Goal: Check status

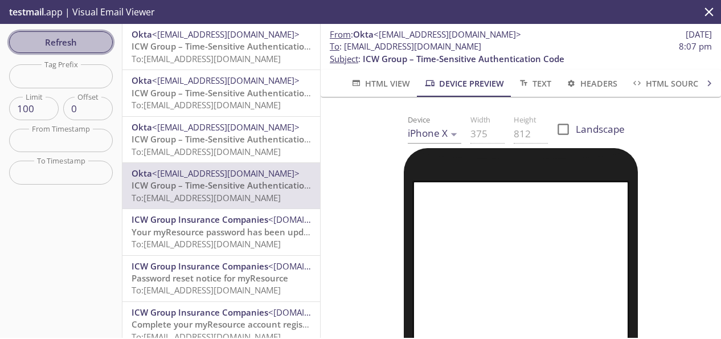
click at [93, 40] on span "Refresh" at bounding box center [60, 42] width 85 height 15
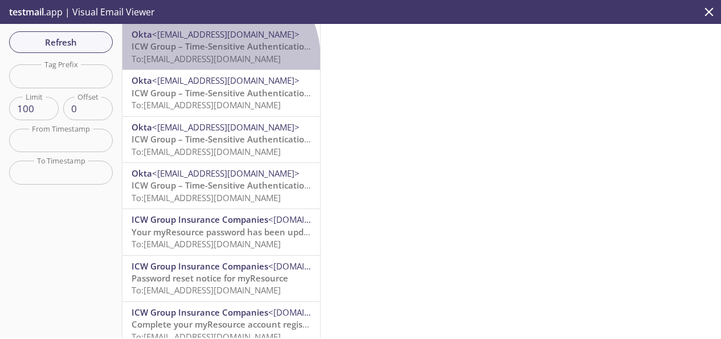
click at [218, 59] on span "To: [EMAIL_ADDRESS][DOMAIN_NAME]" at bounding box center [206, 58] width 149 height 11
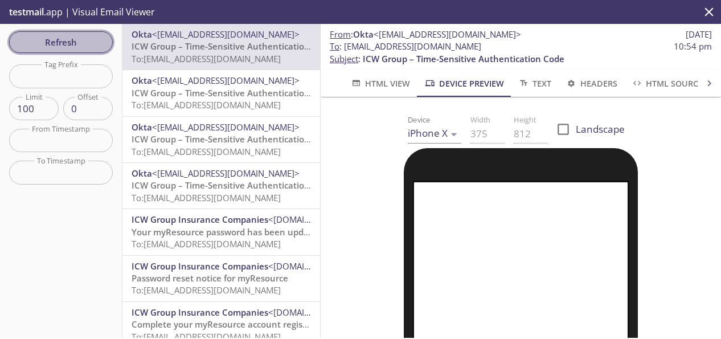
click at [65, 38] on span "Refresh" at bounding box center [60, 42] width 85 height 15
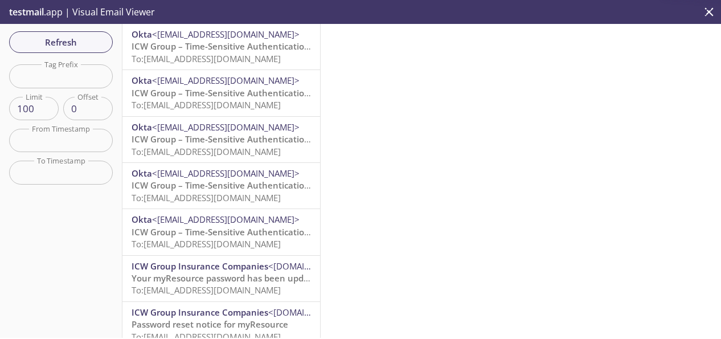
click at [187, 56] on span "To: [EMAIL_ADDRESS][DOMAIN_NAME]" at bounding box center [206, 58] width 149 height 11
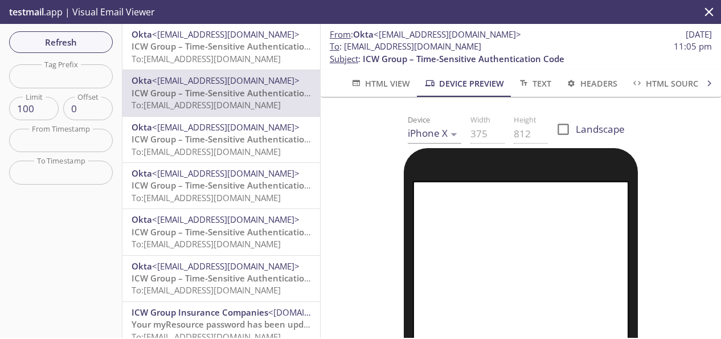
drag, startPoint x: 521, startPoint y: 43, endPoint x: 347, endPoint y: 49, distance: 173.7
click at [347, 49] on span "To : [EMAIL_ADDRESS][DOMAIN_NAME] 11:05 pm" at bounding box center [521, 46] width 382 height 12
copy span "[EMAIL_ADDRESS][DOMAIN_NAME]"
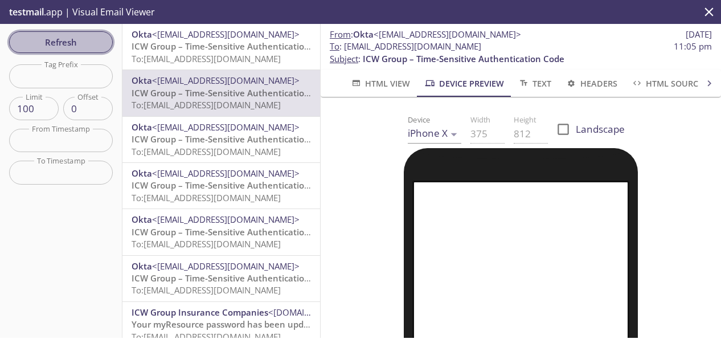
click at [82, 40] on span "Refresh" at bounding box center [60, 42] width 85 height 15
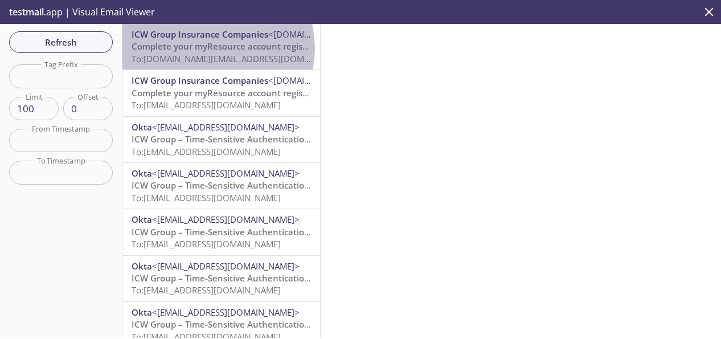
click at [210, 48] on span "Complete your myResource account registration" at bounding box center [231, 45] width 199 height 11
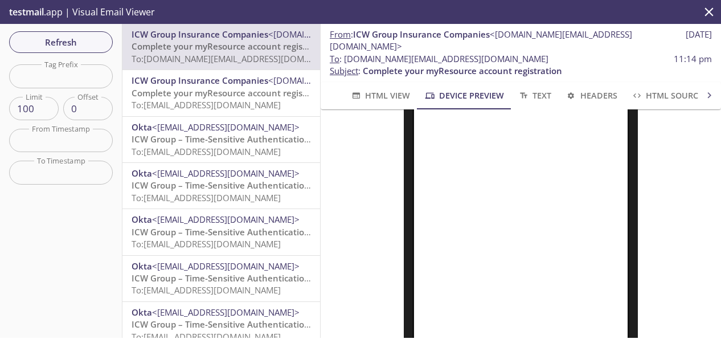
scroll to position [114, 0]
click at [102, 45] on span "Refresh" at bounding box center [60, 42] width 85 height 15
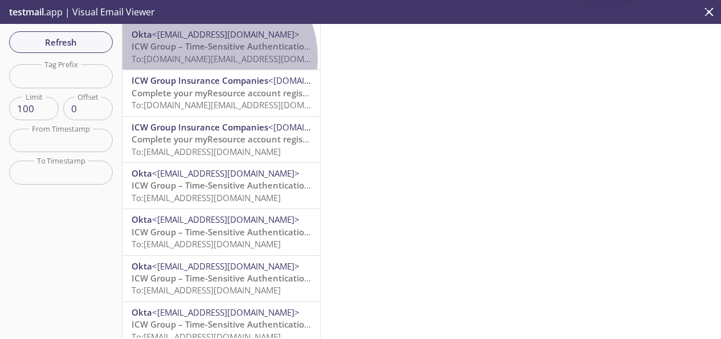
click at [214, 58] on span "To: [DOMAIN_NAME][EMAIL_ADDRESS][DOMAIN_NAME]" at bounding box center [240, 58] width 216 height 11
